Goal: Transaction & Acquisition: Purchase product/service

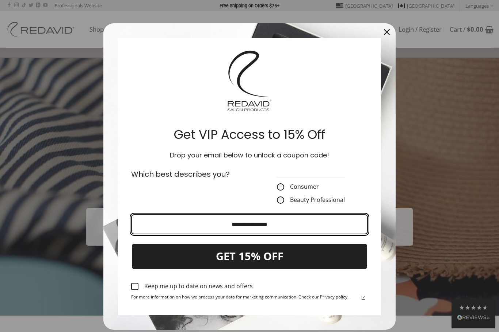
click at [157, 230] on input "Email field" at bounding box center [249, 225] width 236 height 20
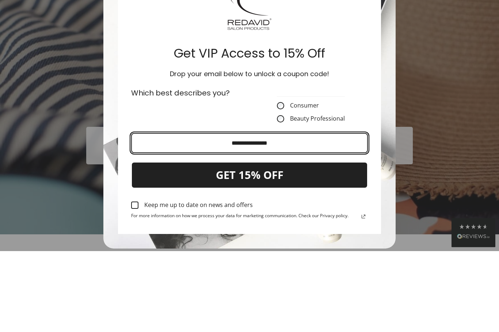
click at [254, 215] on input "Email field" at bounding box center [249, 225] width 236 height 20
paste input "**********"
type input "**********"
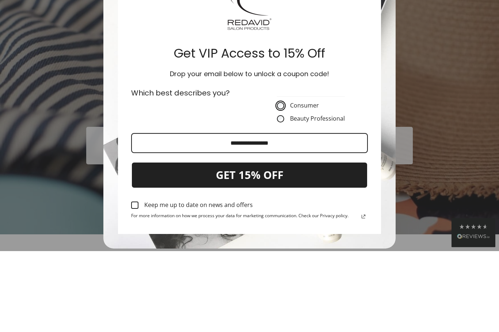
scroll to position [81, 0]
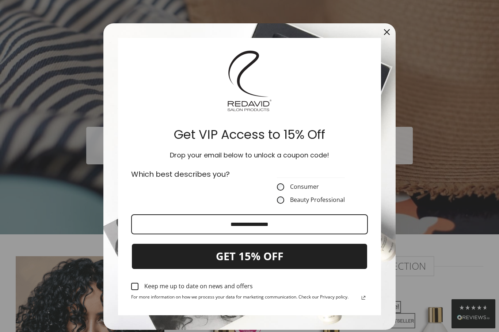
click at [213, 258] on button "GET 15% OFF" at bounding box center [249, 256] width 236 height 27
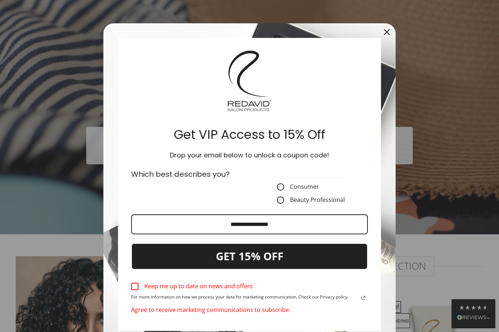
click at [135, 287] on div "Marketing offer form" at bounding box center [134, 286] width 7 height 7
click at [216, 263] on button "GET 15% OFF" at bounding box center [249, 256] width 236 height 27
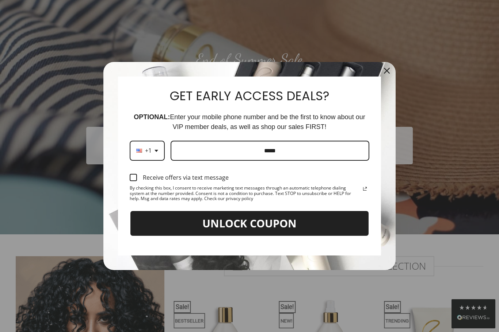
click at [177, 221] on button "UNLOCK COUPON" at bounding box center [249, 224] width 239 height 27
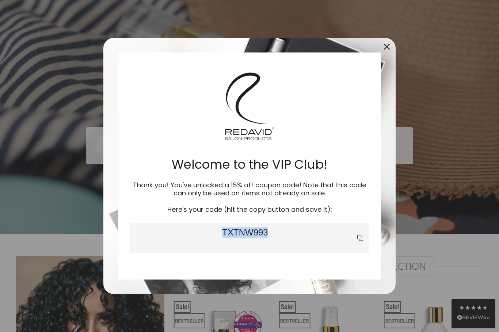
scroll to position [0, 0]
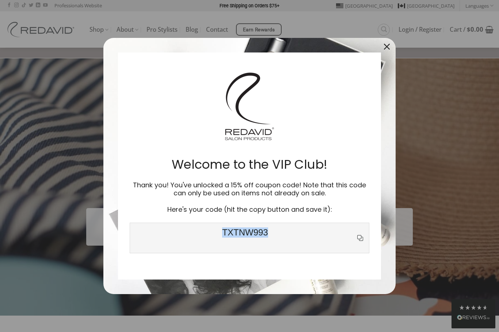
click at [382, 50] on div "Close" at bounding box center [387, 47] width 12 height 12
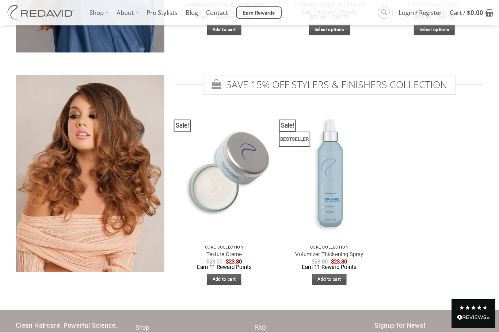
scroll to position [1264, 0]
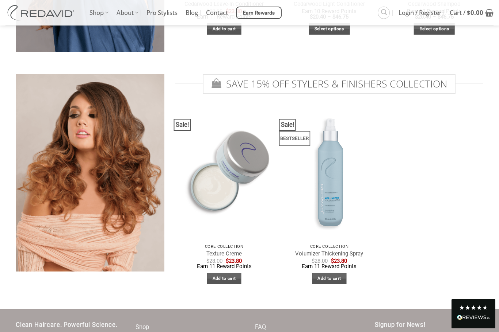
click at [330, 245] on p "Core Collection" at bounding box center [328, 247] width 87 height 5
click at [331, 276] on link "Add to cart" at bounding box center [329, 278] width 35 height 11
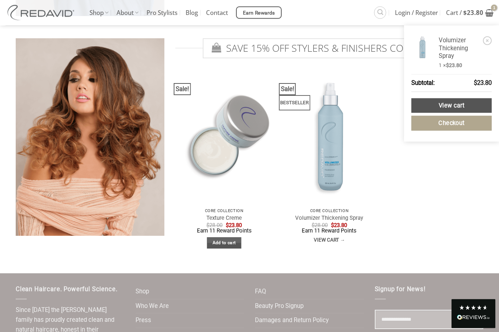
scroll to position [1300, 0]
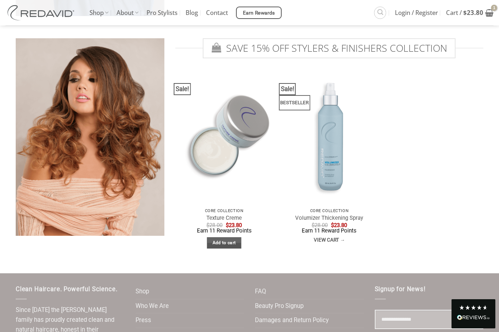
click at [453, 124] on div "Sale! Quick View Core Collection Texture Creme $ 28.00 Original price was: $28.…" at bounding box center [329, 167] width 315 height 191
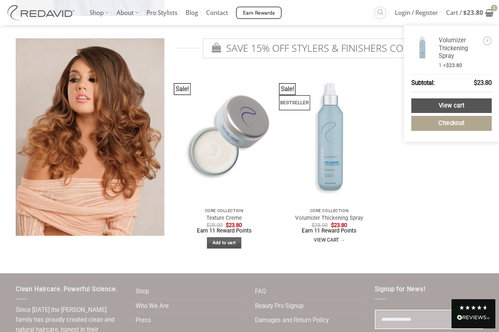
click at [442, 122] on link "Checkout" at bounding box center [451, 123] width 80 height 15
click at [443, 107] on link "View cart" at bounding box center [451, 106] width 80 height 15
